Goal: Information Seeking & Learning: Understand process/instructions

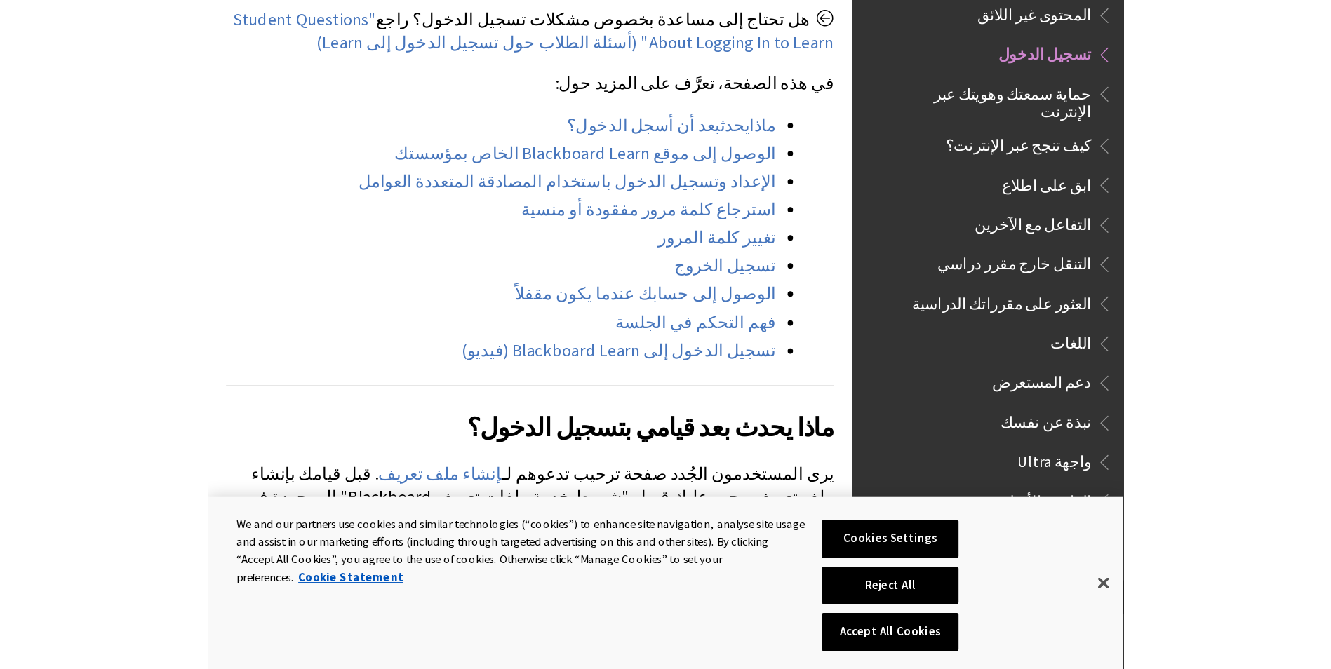
scroll to position [561, 0]
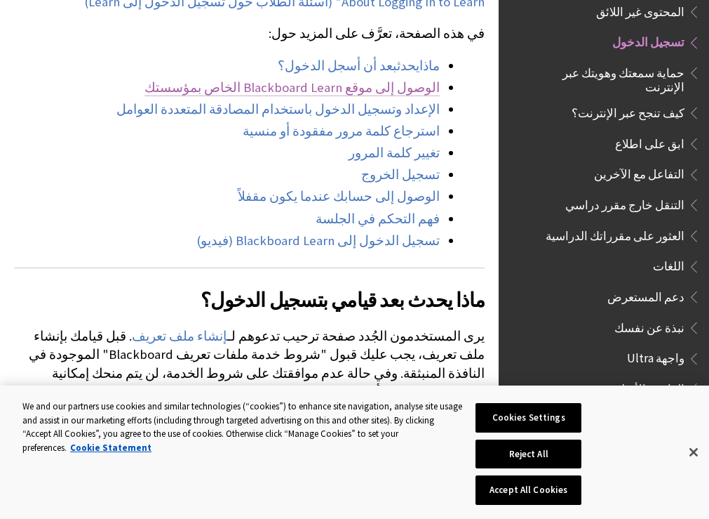
click at [233, 96] on link "الوصول إلى موقع Blackboard Learn الخاص بمؤسستك" at bounding box center [292, 87] width 295 height 17
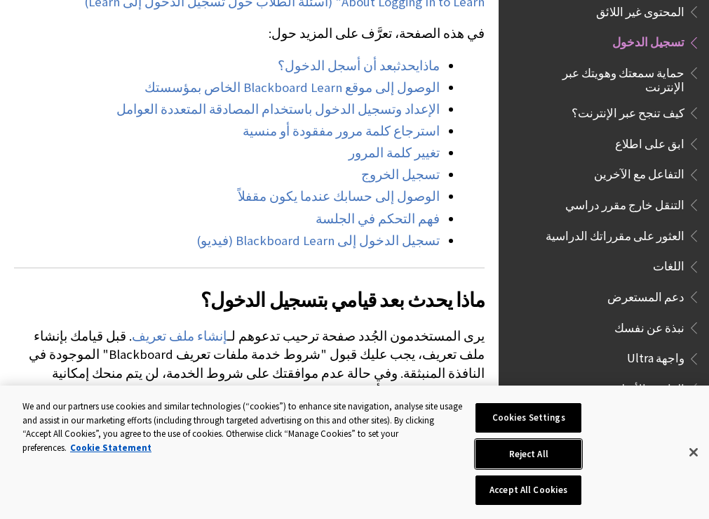
drag, startPoint x: 530, startPoint y: 449, endPoint x: 624, endPoint y: 482, distance: 99.6
click at [620, 483] on div "Cookies Settings Reject All Accept All Cookies" at bounding box center [542, 451] width 156 height 133
click at [571, 493] on button "Accept All Cookies" at bounding box center [529, 489] width 107 height 29
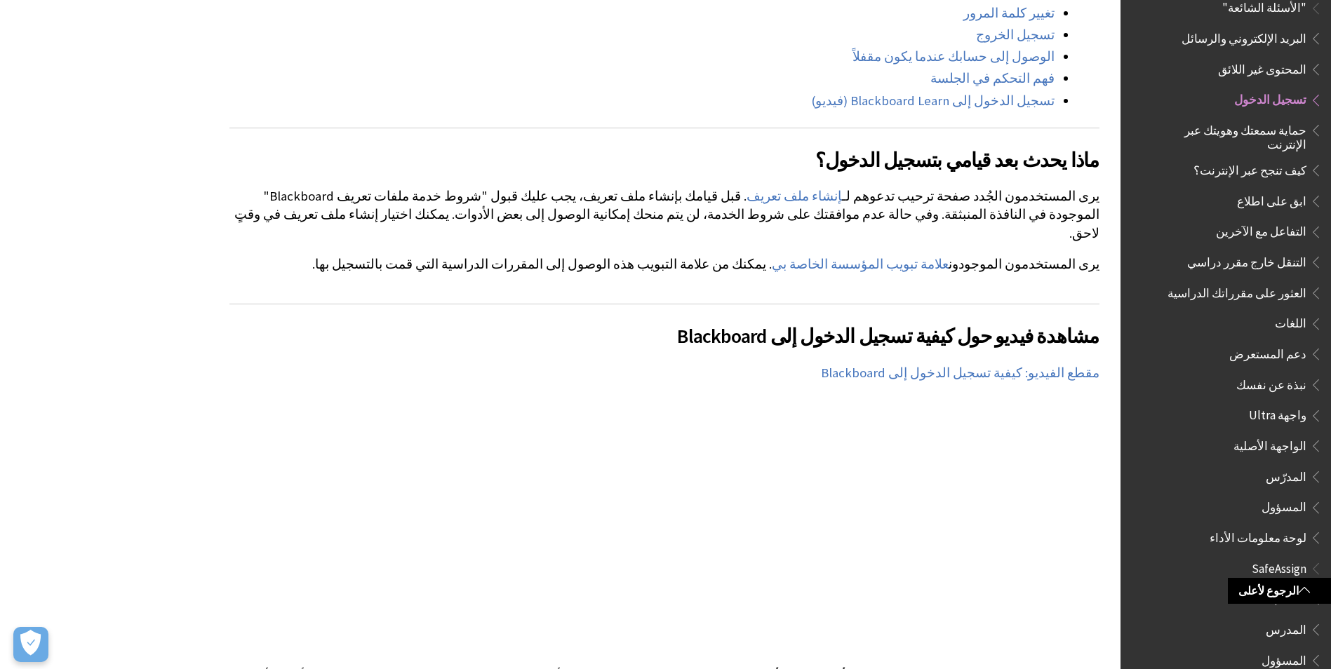
scroll to position [912, 0]
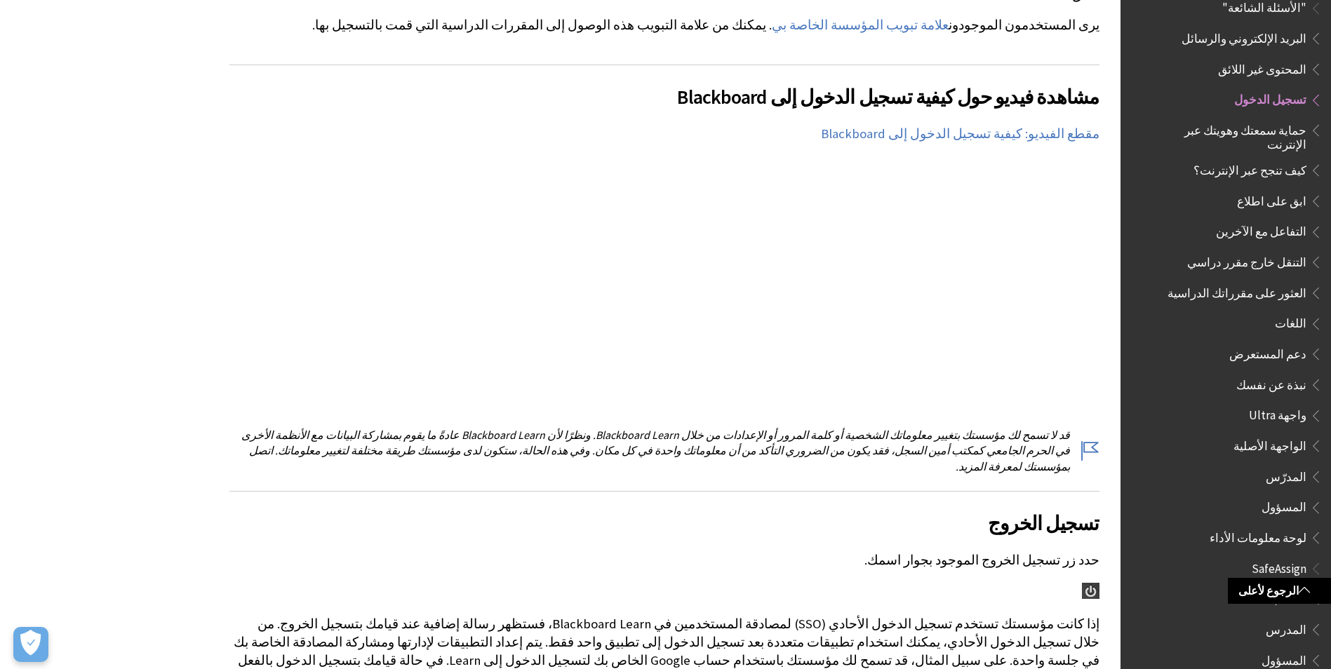
drag, startPoint x: 958, startPoint y: 363, endPoint x: 1053, endPoint y: 420, distance: 109.9
click at [709, 427] on p "قد لا تسمح لك مؤسستك بتغيير معلوماتك الشخصية أو كلمة المرور أو الإعدادات من خلا…" at bounding box center [664, 450] width 870 height 47
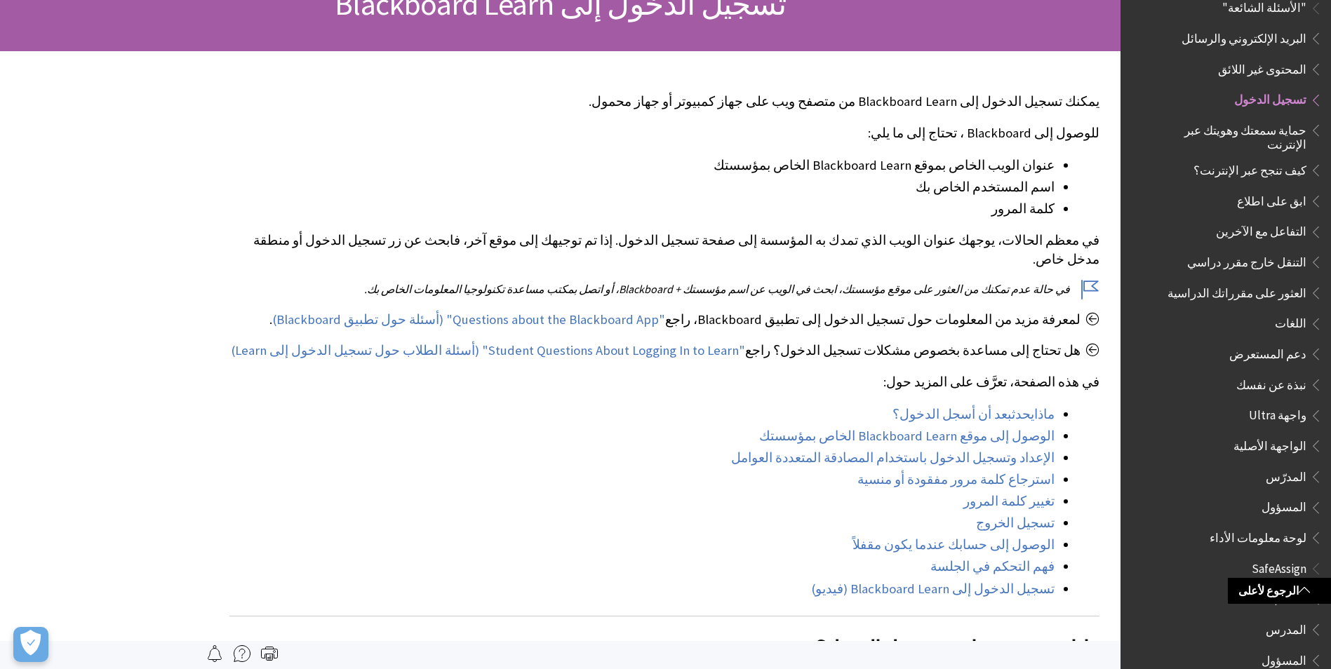
scroll to position [0, 0]
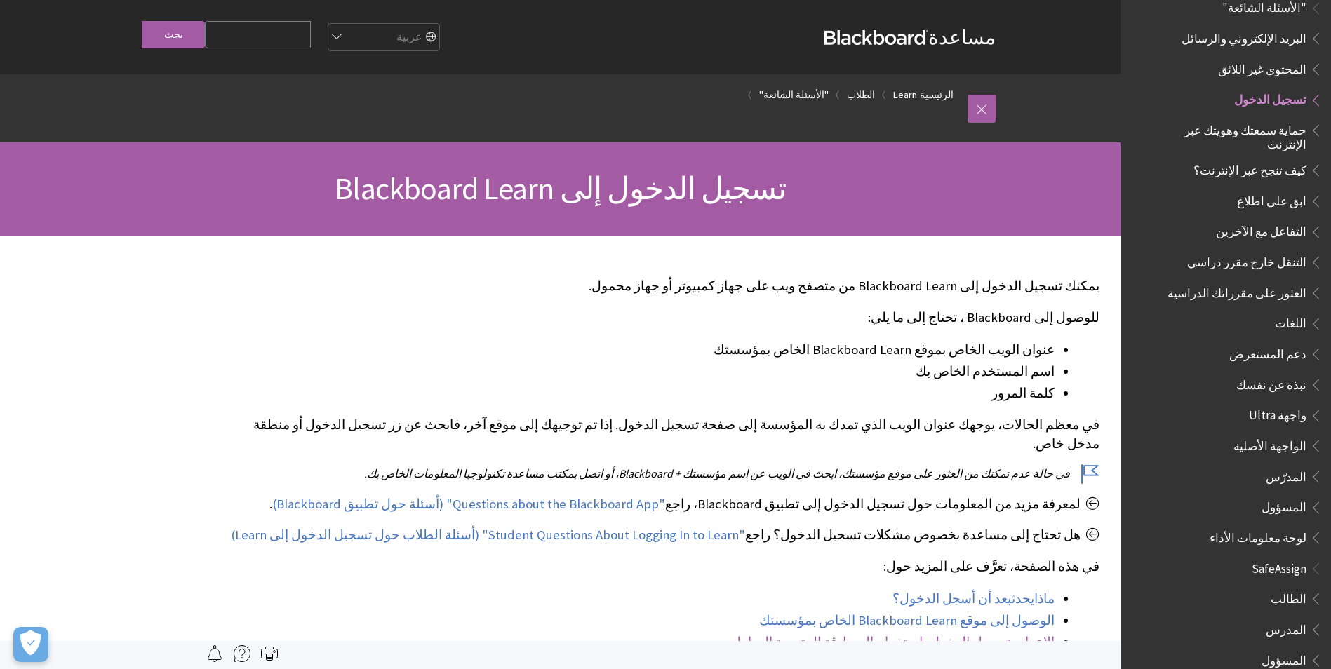
click at [709, 518] on link "الإعداد وتسجيل الدخول باستخدام المصادقة المتعددة العوامل" at bounding box center [892, 642] width 323 height 17
click at [709, 92] on span "تسجيل الدخول" at bounding box center [1270, 97] width 72 height 19
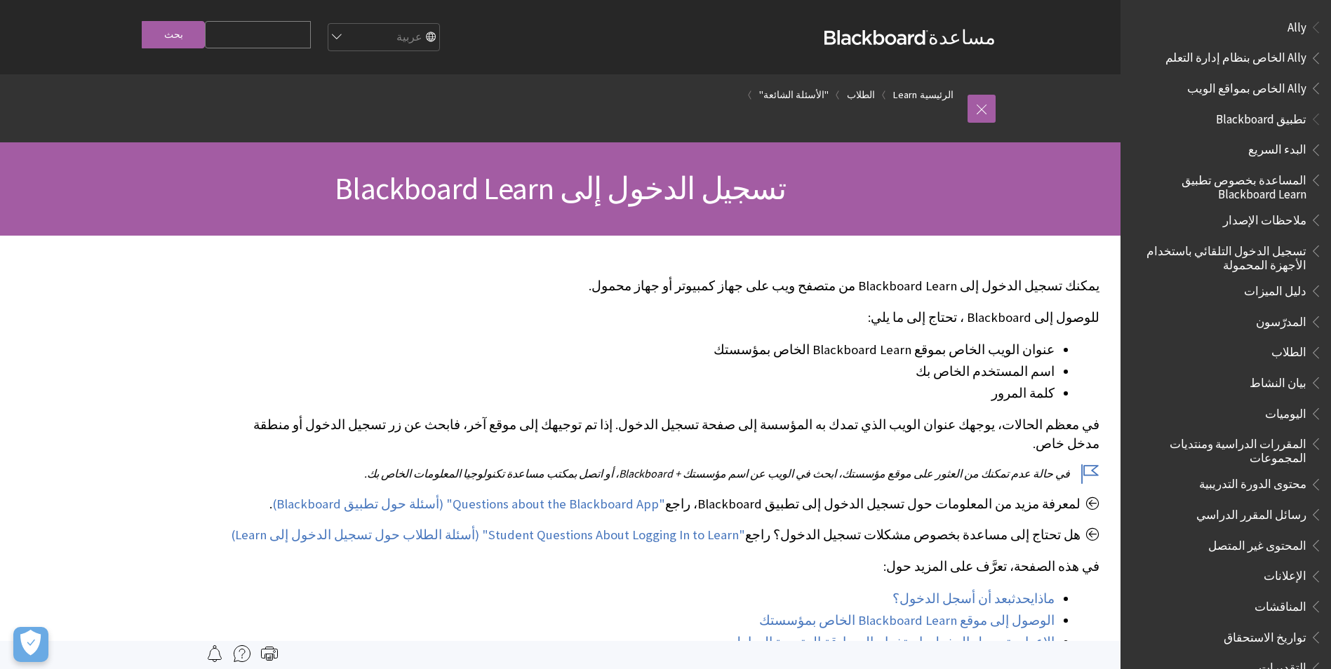
click at [709, 119] on span "تطبيق Blackboard" at bounding box center [1261, 116] width 91 height 19
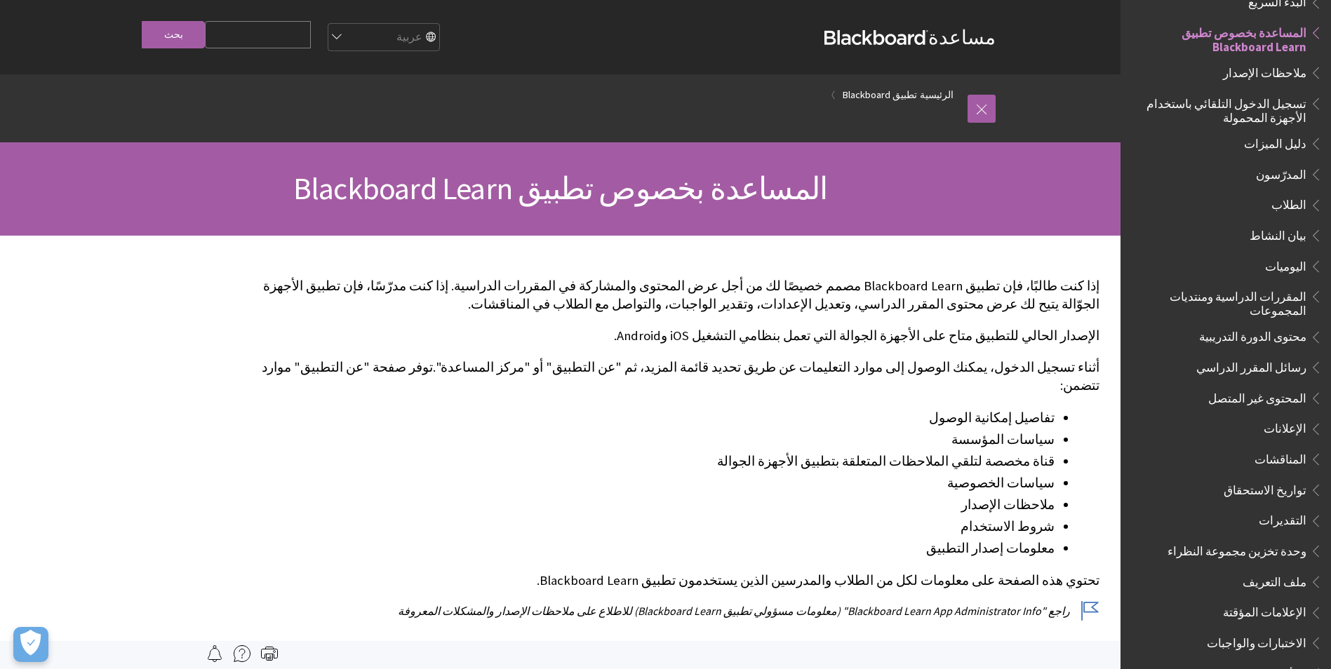
click at [688, 205] on span "المساعدة بخصوص تطبيق Blackboard Learn" at bounding box center [560, 188] width 534 height 39
click at [874, 100] on link "تطبيق Blackboard" at bounding box center [880, 95] width 74 height 18
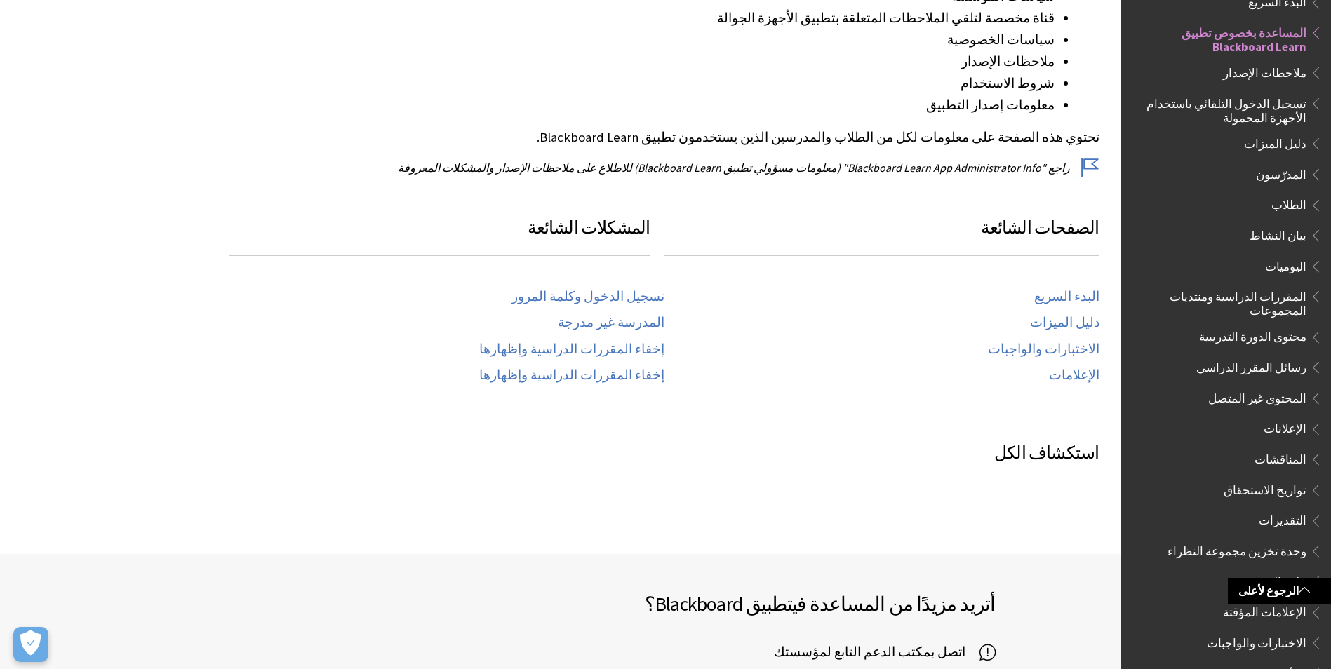
scroll to position [491, 0]
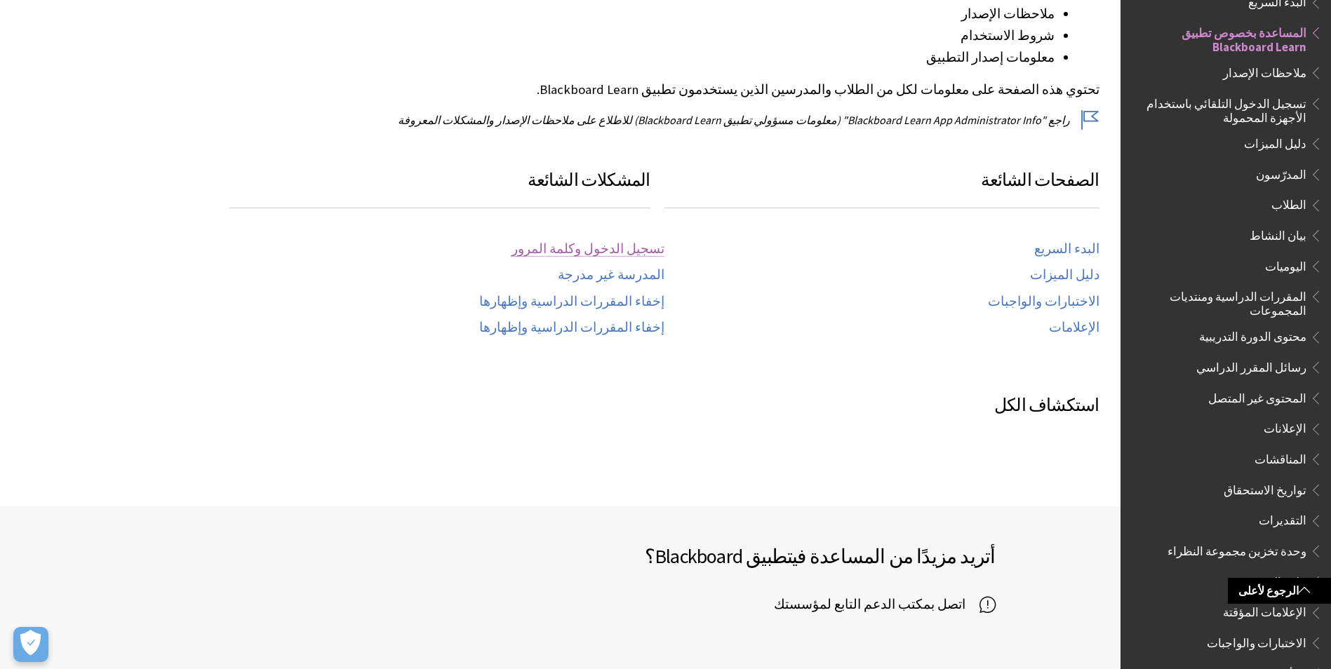
click at [612, 241] on link "تسجيل الدخول وكلمة المرور" at bounding box center [588, 249] width 153 height 16
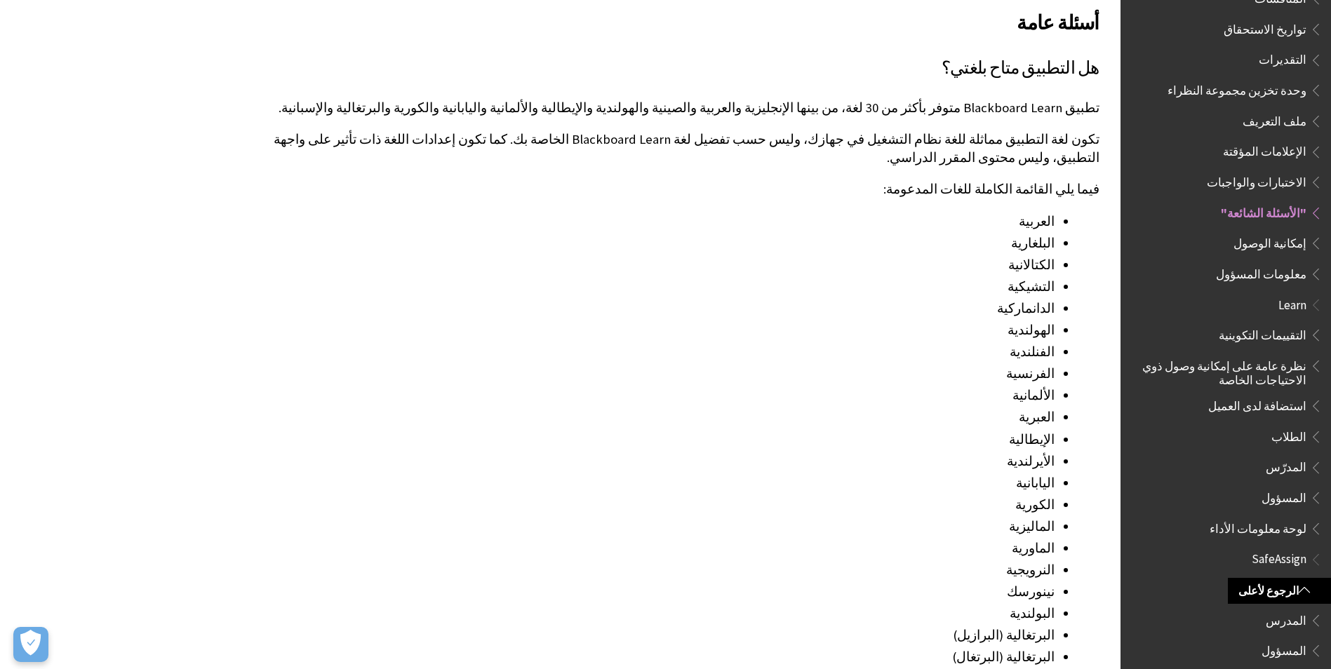
scroll to position [1258, 0]
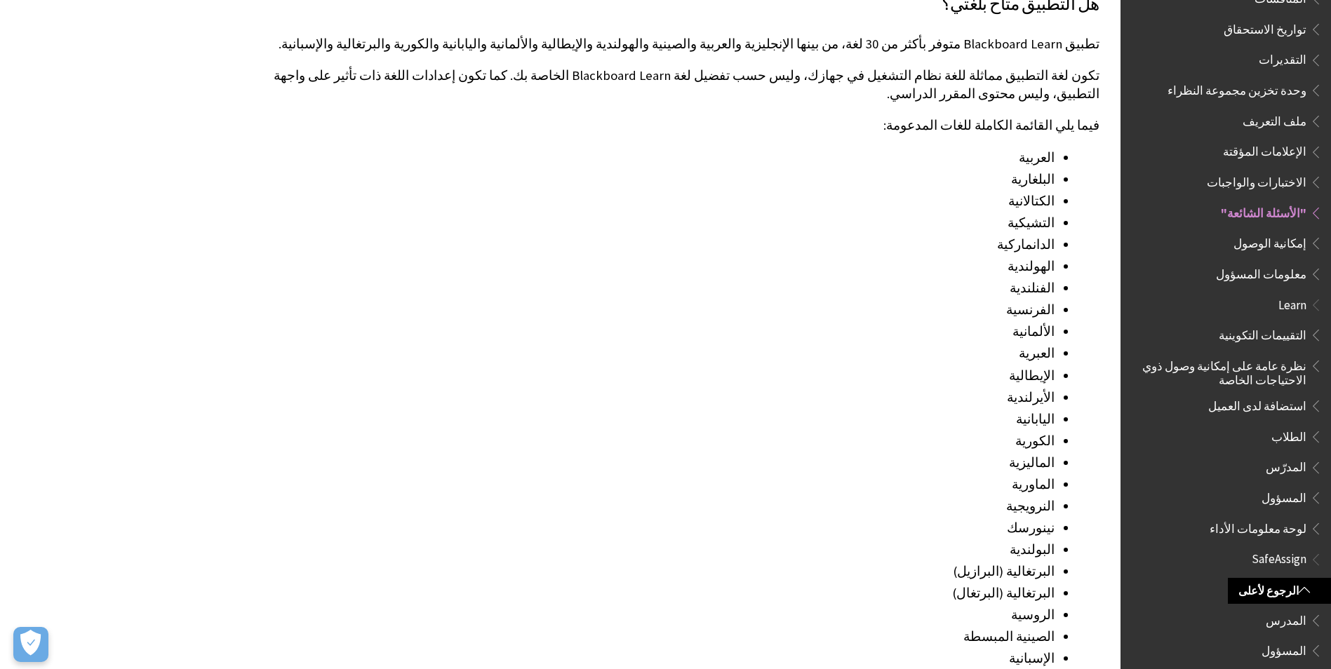
click at [1027, 148] on li "العربية" at bounding box center [641, 158] width 825 height 20
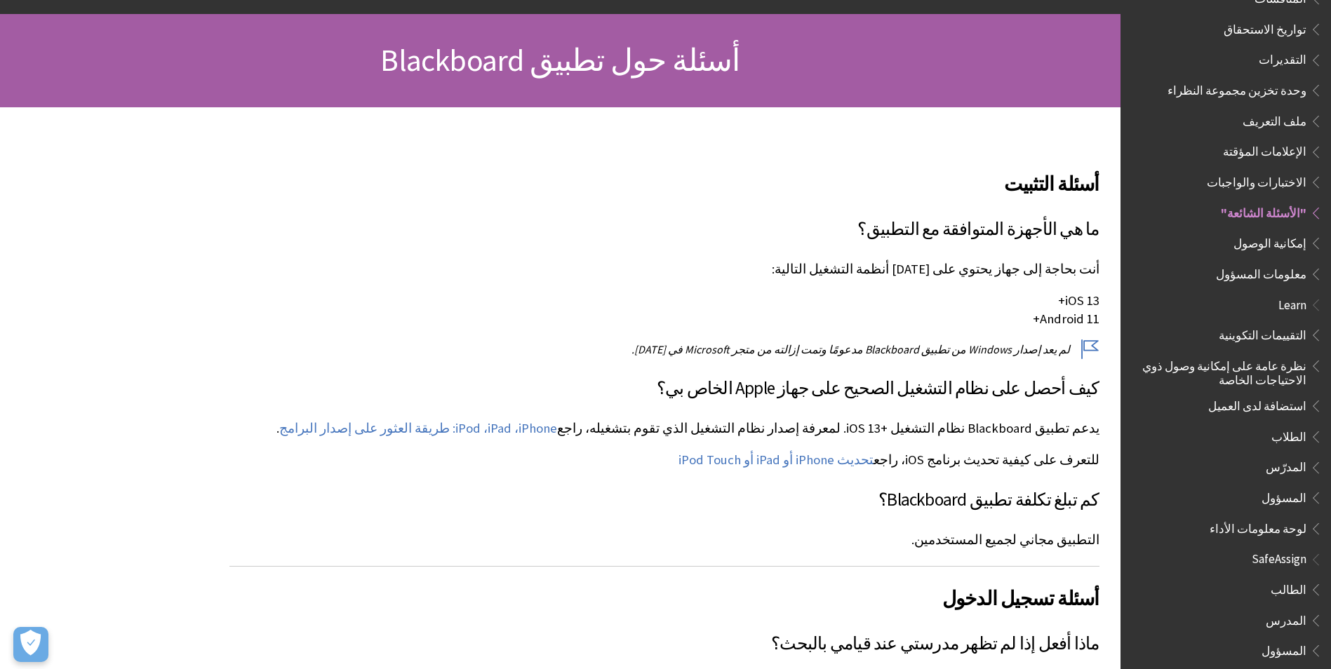
scroll to position [140, 0]
